Goal: Task Accomplishment & Management: Complete application form

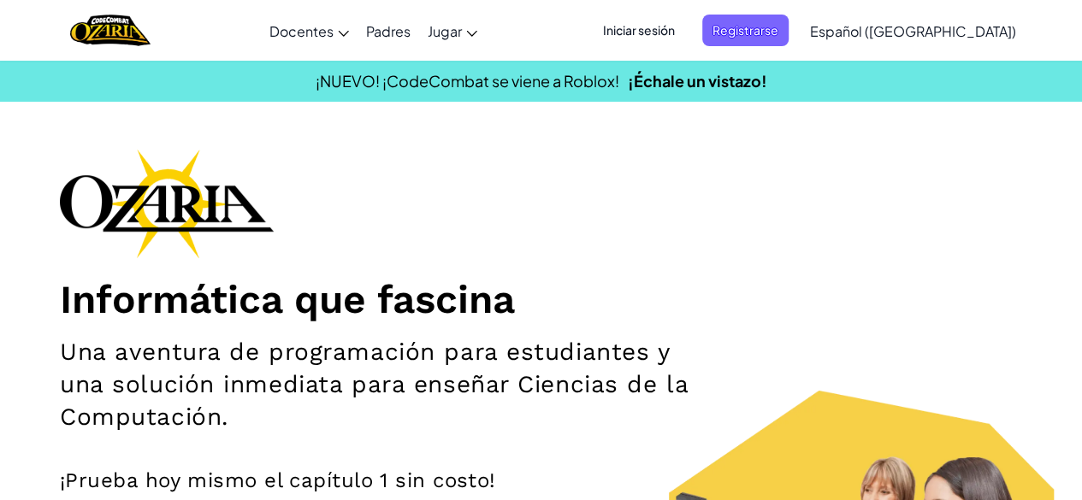
click at [842, 167] on div "Informática que fascina Una aventura de programación para estudiantes y una sol…" at bounding box center [541, 398] width 962 height 499
click at [641, 44] on span "Iniciar sesión" at bounding box center [639, 31] width 92 height 32
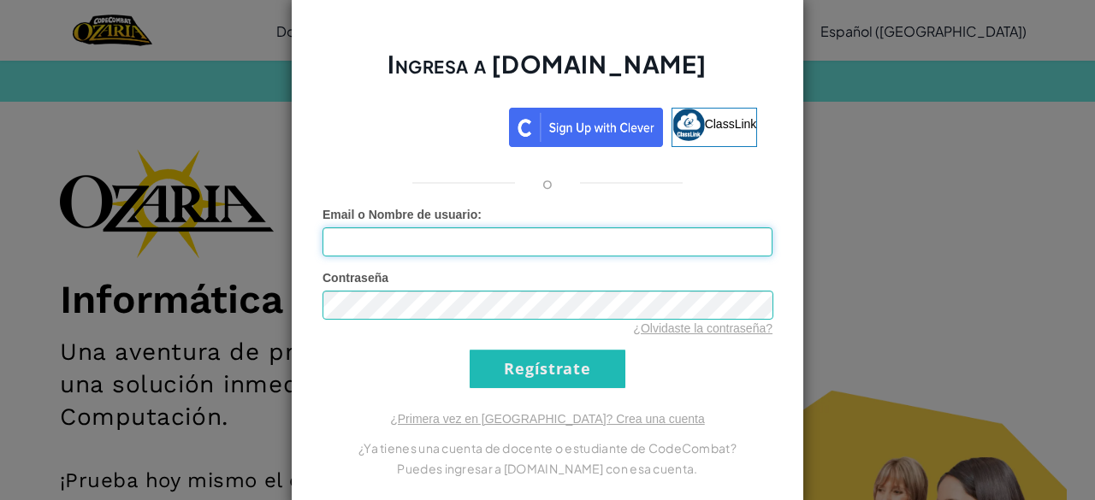
click at [422, 248] on input "Email o Nombre de usuario :" at bounding box center [547, 242] width 450 height 29
click at [360, 241] on input "[EMAIL_ADDRESS][DOMAIN_NAME]" at bounding box center [547, 242] width 450 height 29
type input "[EMAIL_ADDRESS][DOMAIN_NAME]"
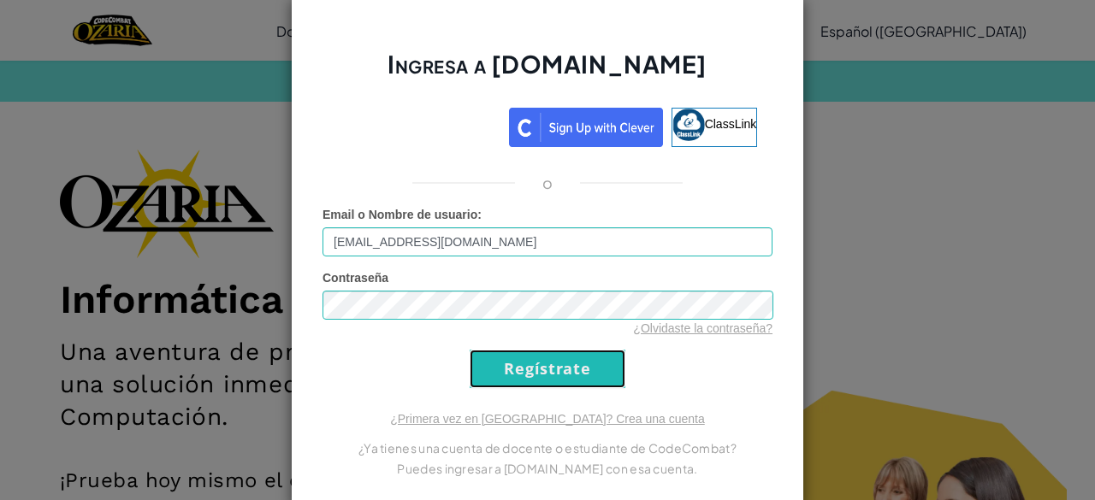
click at [564, 369] on input "Regístrate" at bounding box center [548, 369] width 156 height 38
